Goal: Information Seeking & Learning: Understand process/instructions

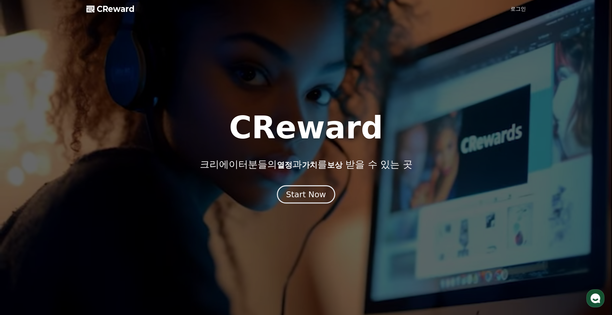
click at [301, 196] on div "Start Now" at bounding box center [306, 194] width 40 height 11
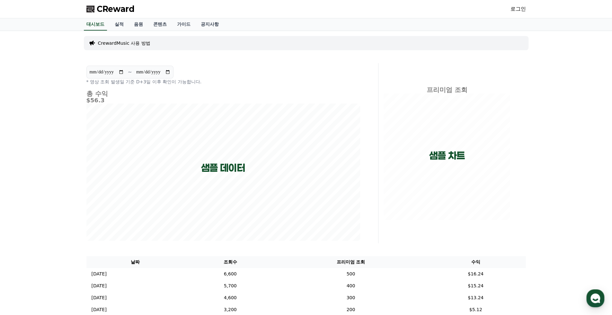
click at [139, 44] on p "CrewardMusic 사용 방법" at bounding box center [124, 43] width 52 height 6
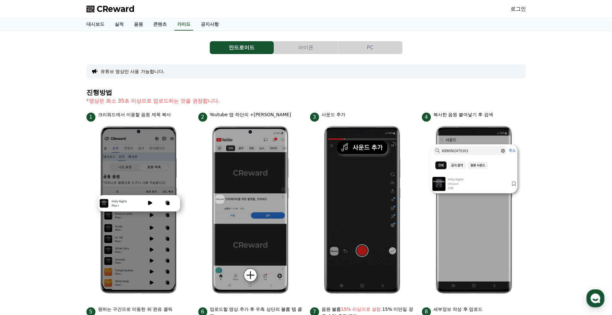
click at [373, 48] on button "PC" at bounding box center [370, 47] width 64 height 13
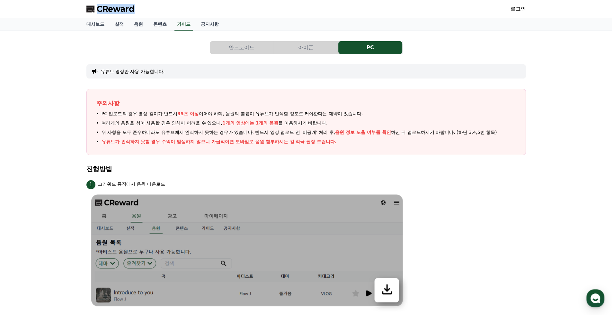
drag, startPoint x: 130, startPoint y: 9, endPoint x: 98, endPoint y: 11, distance: 32.2
click at [98, 11] on div "CReward 로그인" at bounding box center [306, 9] width 450 height 18
copy span "CReward"
